Goal: Transaction & Acquisition: Book appointment/travel/reservation

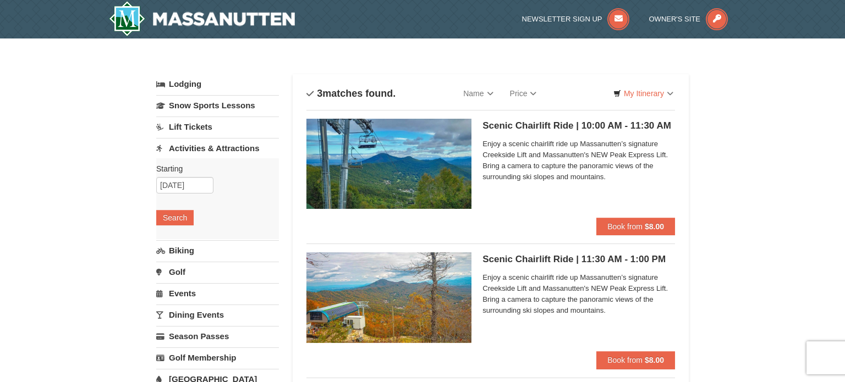
click at [559, 125] on h5 "Scenic Chairlift Ride | 10:00 AM - 11:30 AM Massanutten Scenic Chairlift Rides" at bounding box center [578, 125] width 193 height 11
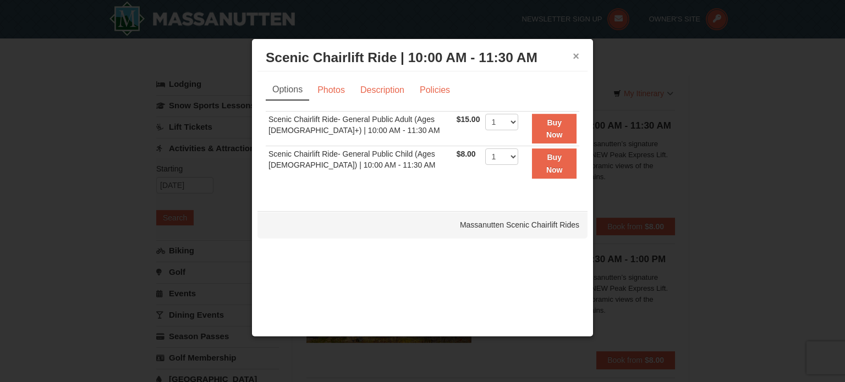
click at [573, 53] on button "×" at bounding box center [576, 56] width 7 height 11
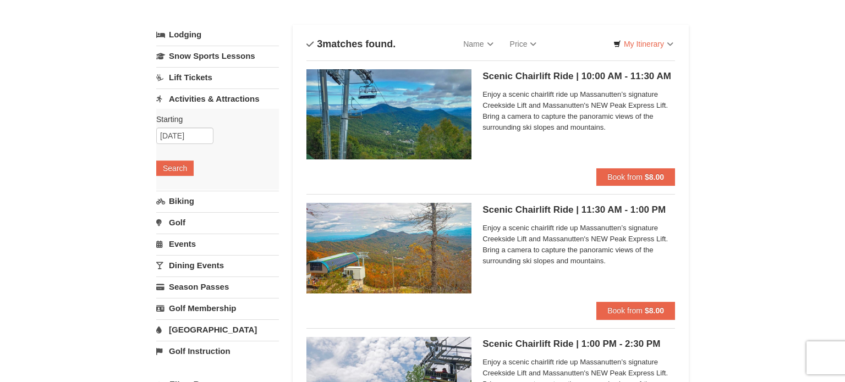
scroll to position [66, 0]
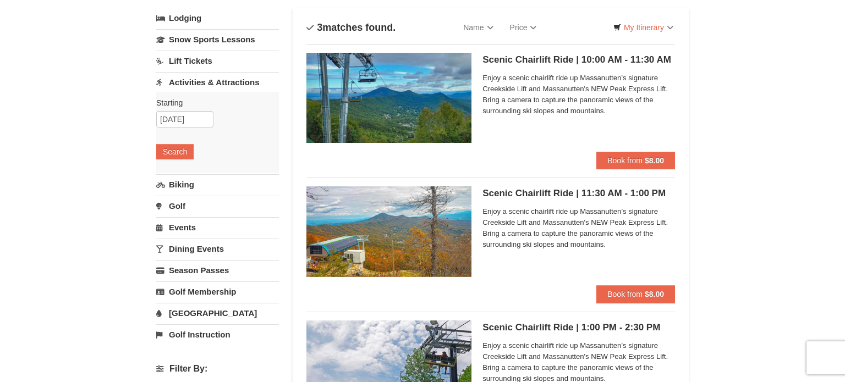
click at [371, 94] on img at bounding box center [388, 98] width 165 height 90
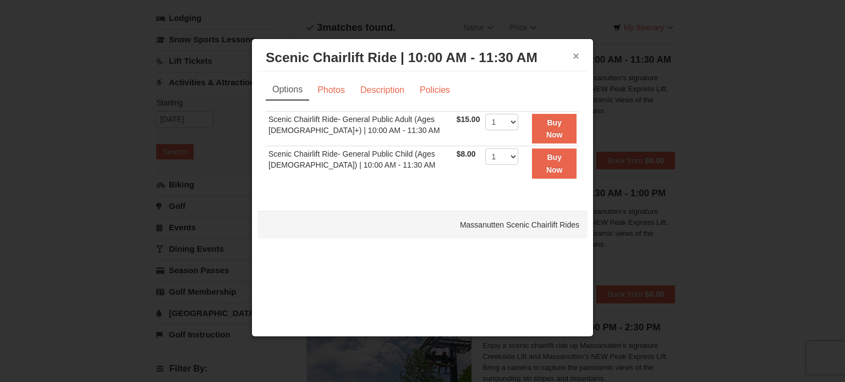
click at [575, 56] on button "×" at bounding box center [576, 56] width 7 height 11
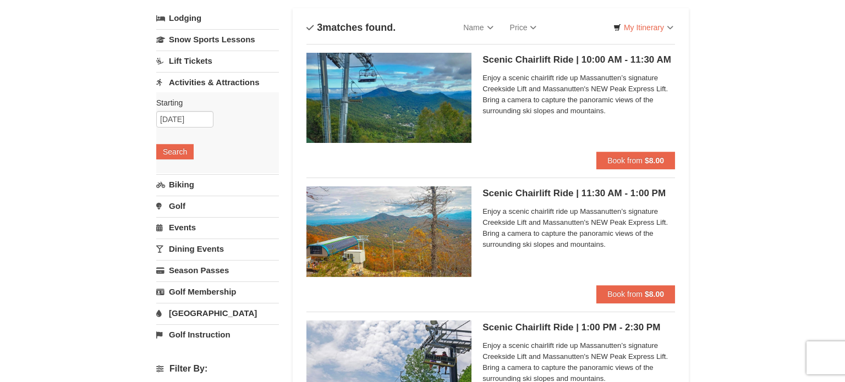
click at [202, 82] on link "Activities & Attractions" at bounding box center [217, 82] width 123 height 20
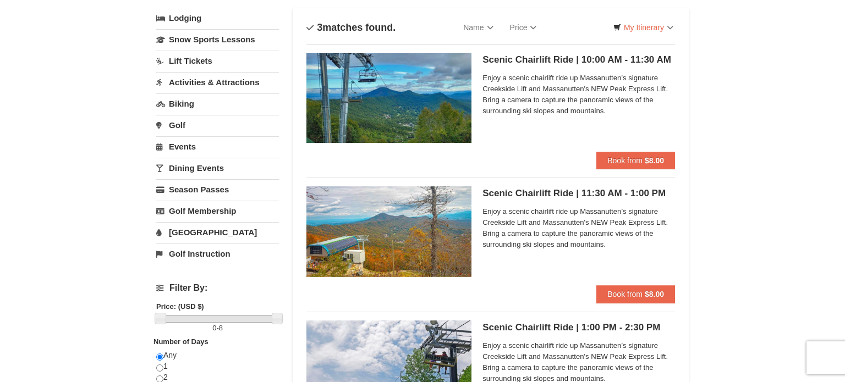
click at [202, 82] on link "Activities & Attractions" at bounding box center [217, 82] width 123 height 20
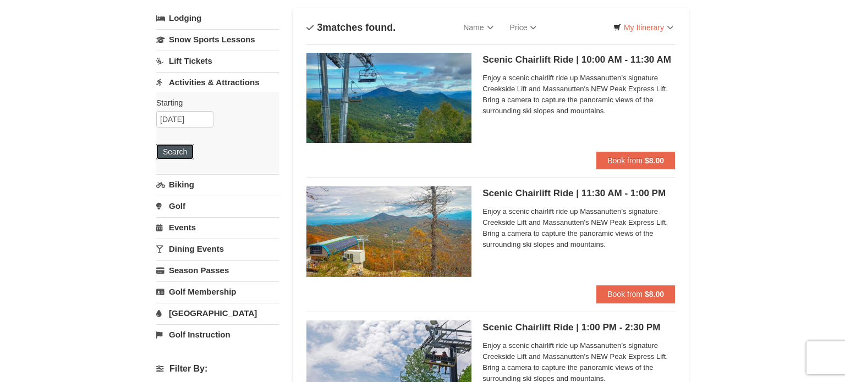
click at [175, 145] on button "Search" at bounding box center [174, 151] width 37 height 15
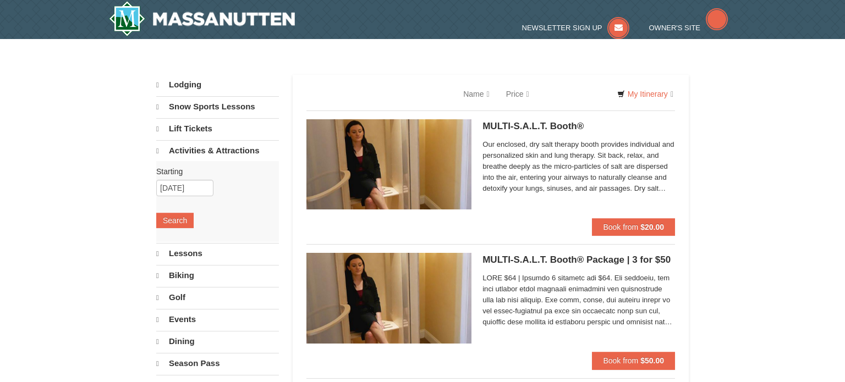
select select "9"
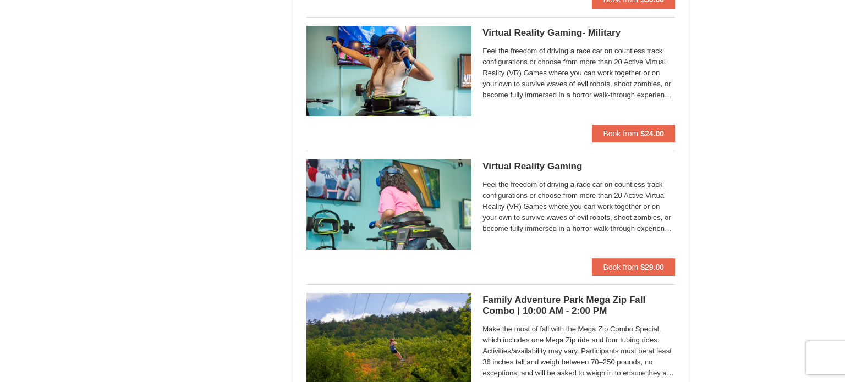
scroll to position [2310, 0]
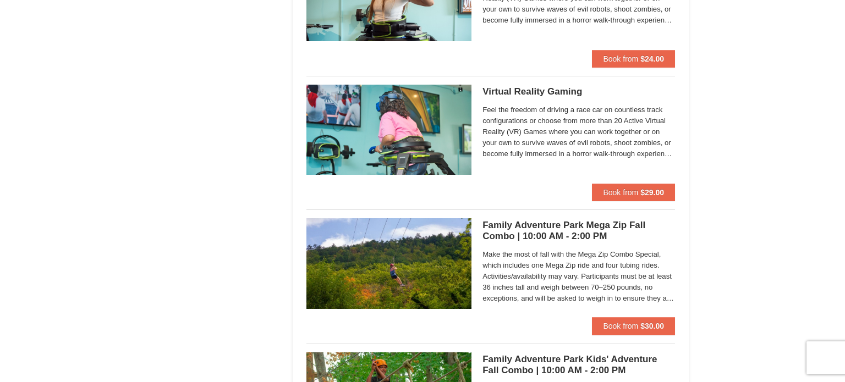
click at [392, 134] on img at bounding box center [388, 130] width 165 height 90
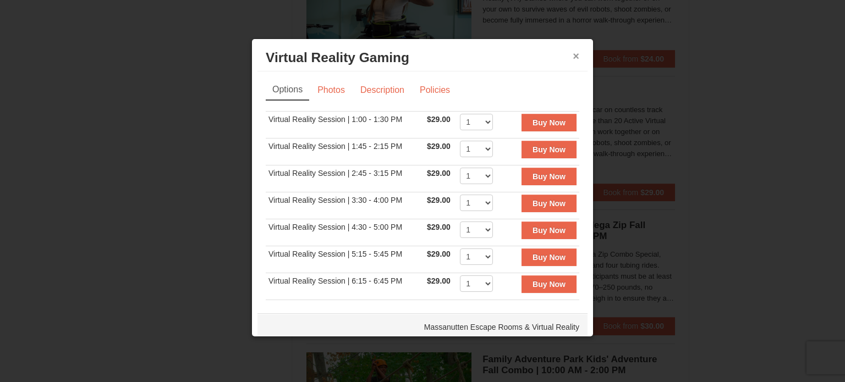
click at [576, 53] on button "×" at bounding box center [576, 56] width 7 height 11
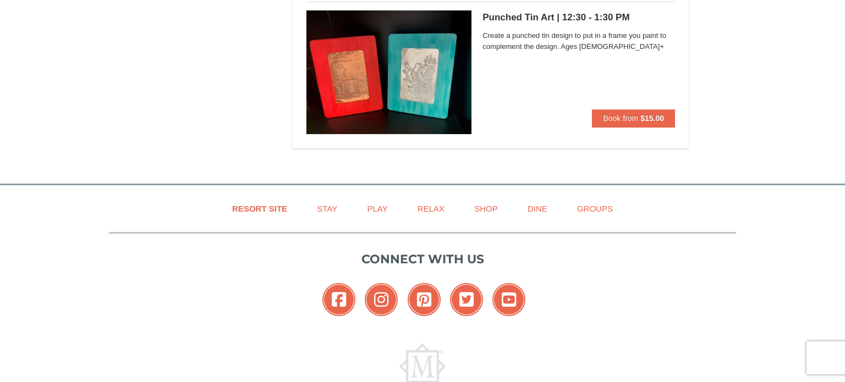
scroll to position [3918, 0]
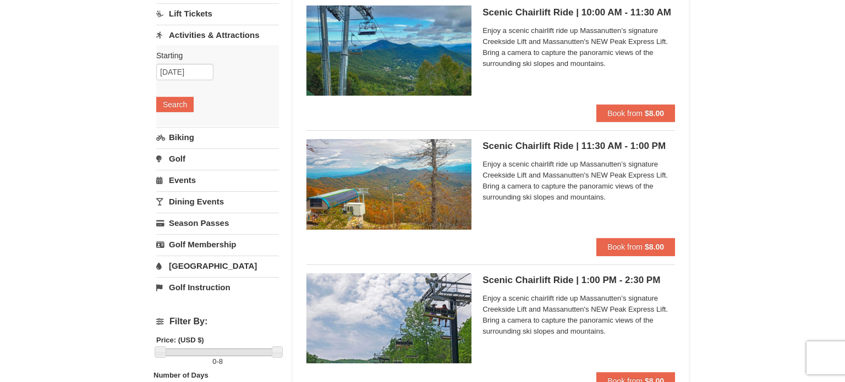
scroll to position [351, 0]
